Goal: Task Accomplishment & Management: Manage account settings

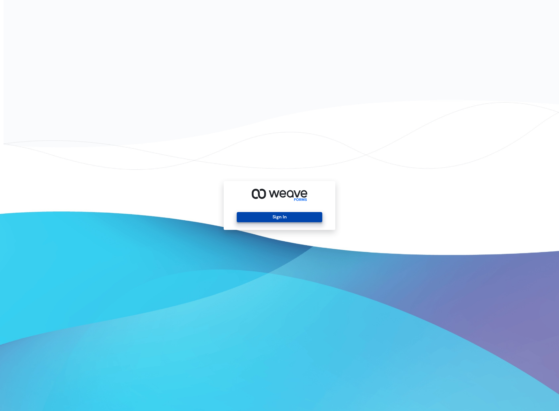
click at [295, 222] on button "Sign In" at bounding box center [279, 217] width 85 height 10
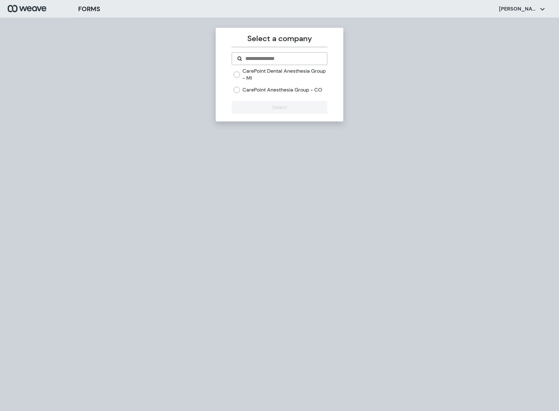
click at [253, 70] on label "CarePoint Dental Anesthesia Group - MI" at bounding box center [284, 75] width 84 height 14
click at [250, 106] on button "Select" at bounding box center [278, 107] width 95 height 13
